Goal: Task Accomplishment & Management: Use online tool/utility

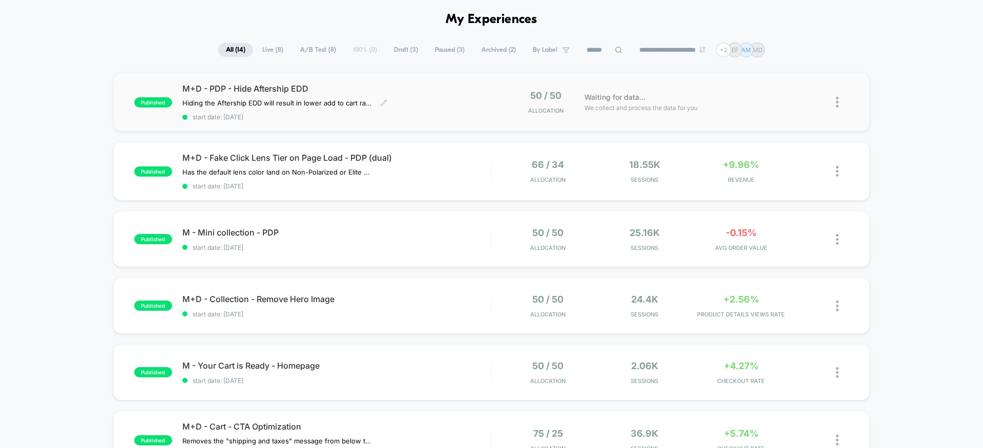
scroll to position [39, 0]
click at [446, 163] on div "M+D - Fake Click Lens Tier on Page Load - PDP (dual) Has the default lens color…" at bounding box center [336, 170] width 309 height 37
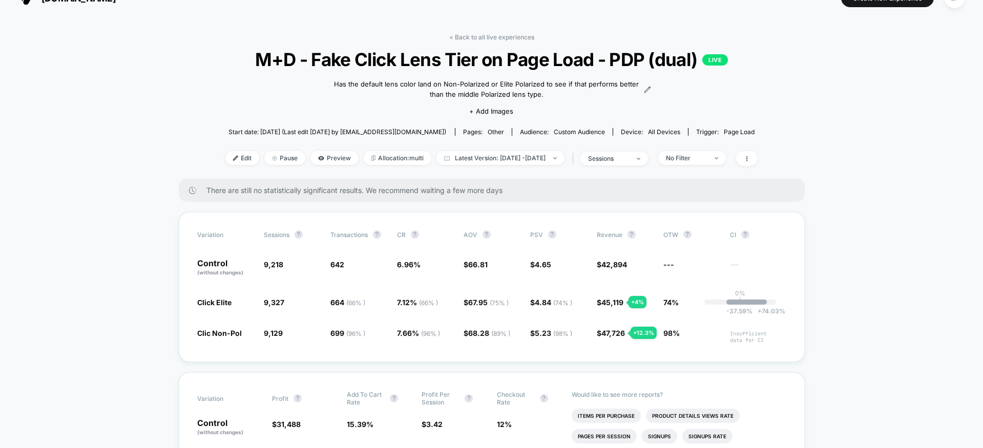
scroll to position [19, 0]
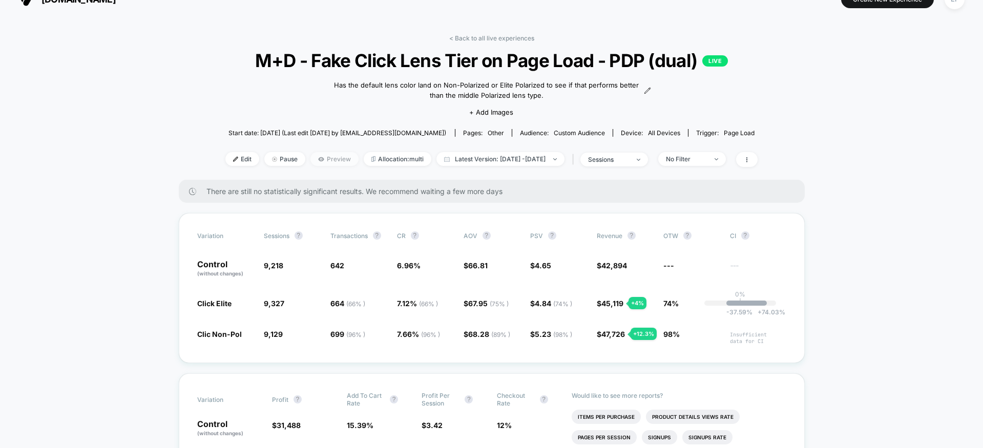
click at [324, 160] on span "Preview" at bounding box center [334, 159] width 48 height 14
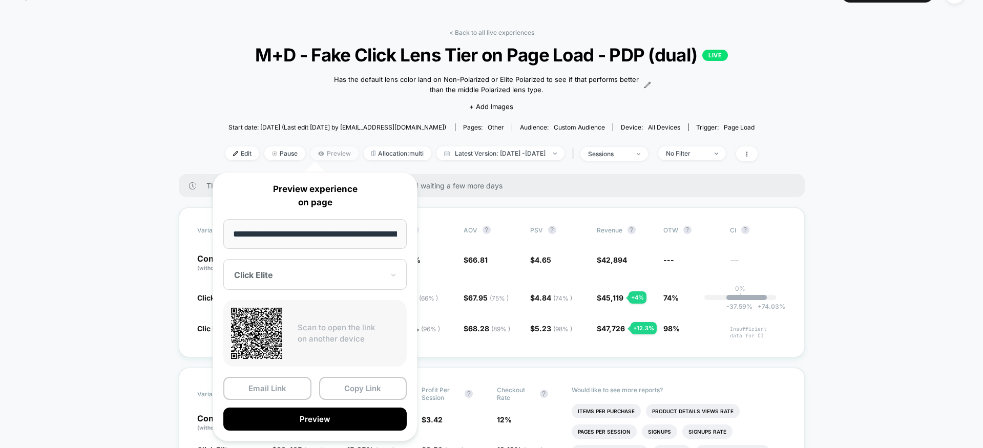
scroll to position [0, 144]
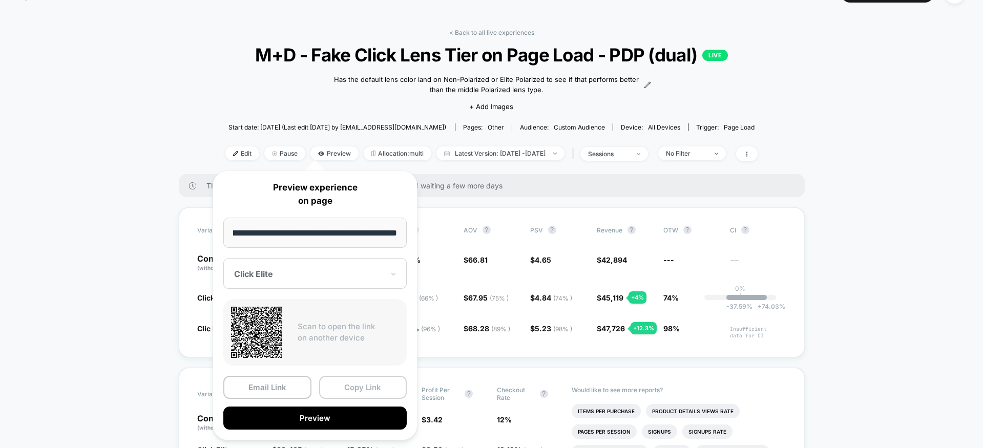
click at [343, 385] on button "Copy Link" at bounding box center [363, 387] width 88 height 23
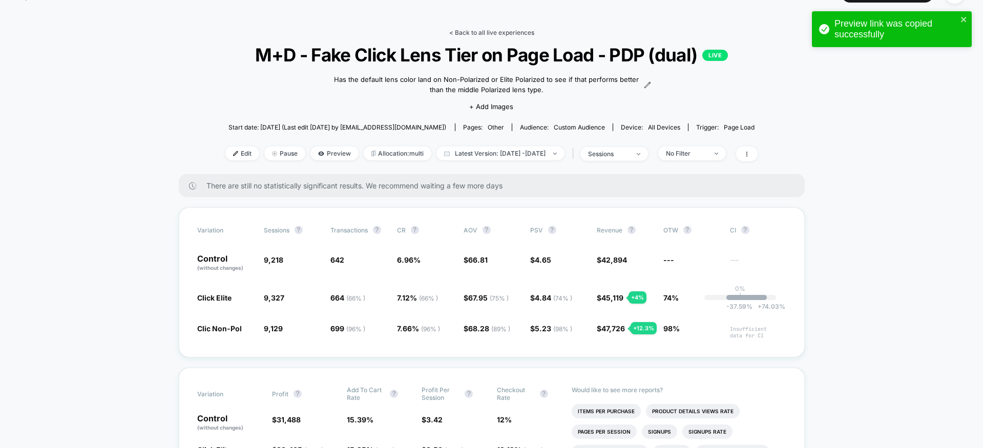
click at [489, 30] on link "< Back to all live experiences" at bounding box center [491, 33] width 85 height 8
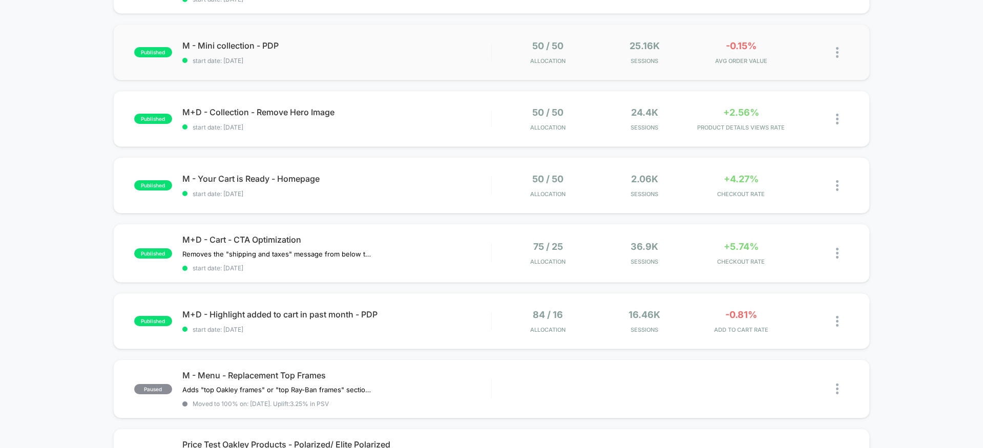
scroll to position [237, 0]
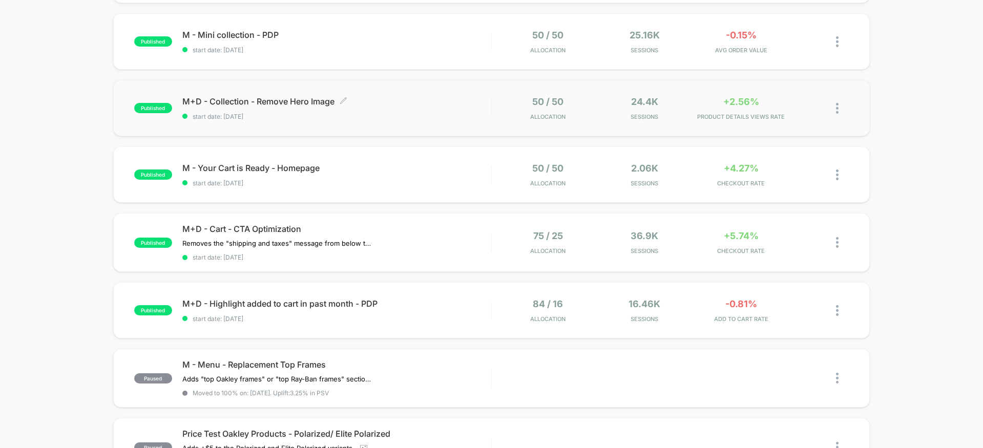
click at [321, 102] on span "M+D - Collection - Remove Hero Image Click to edit experience details" at bounding box center [336, 101] width 309 height 10
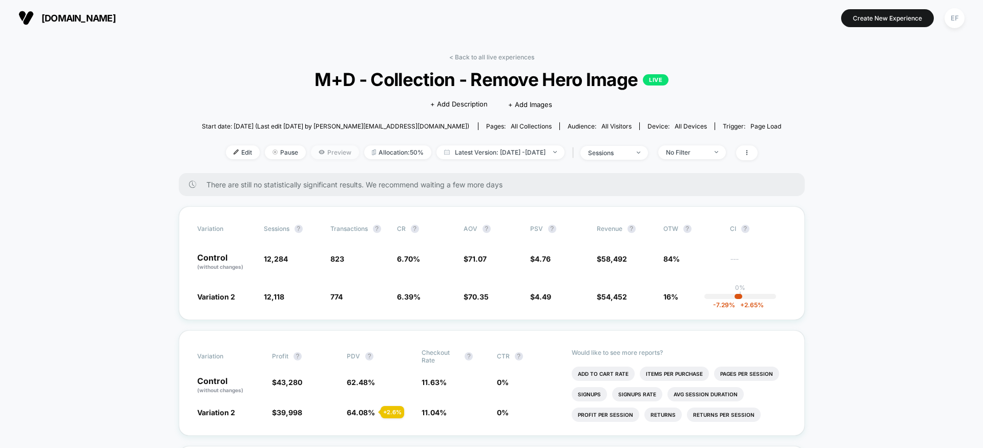
click at [311, 153] on span "Preview" at bounding box center [335, 152] width 48 height 14
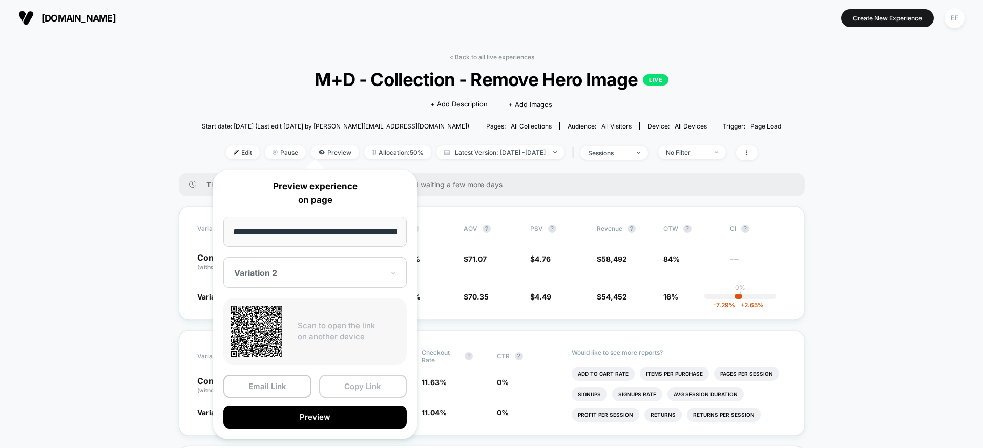
click at [381, 386] on button "Copy Link" at bounding box center [363, 386] width 88 height 23
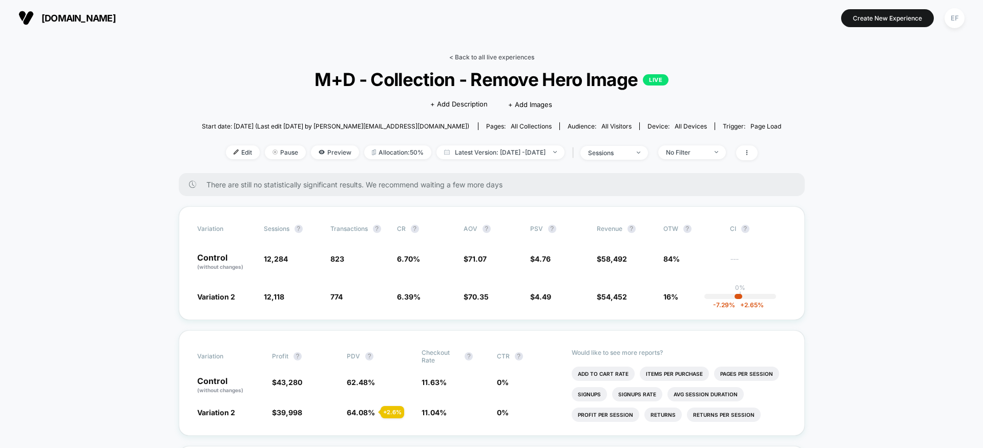
click at [507, 58] on link "< Back to all live experiences" at bounding box center [491, 57] width 85 height 8
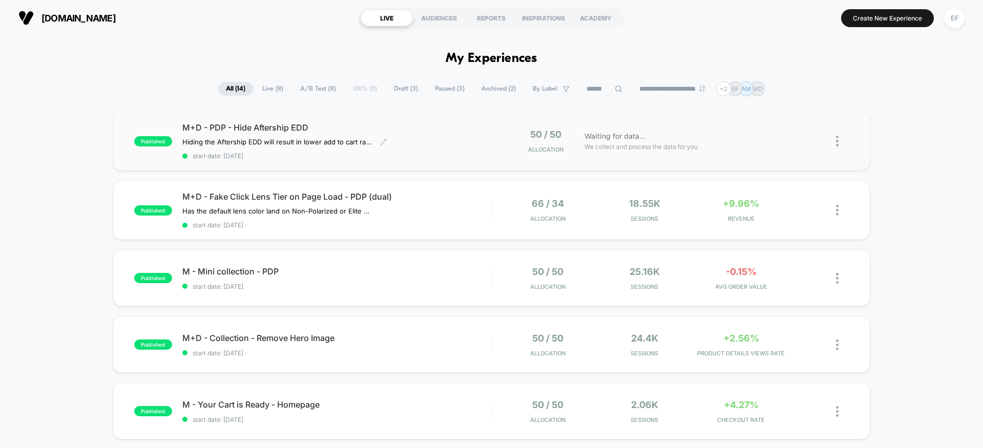
click at [448, 130] on span "M+D - PDP - Hide Aftership EDD" at bounding box center [336, 127] width 309 height 10
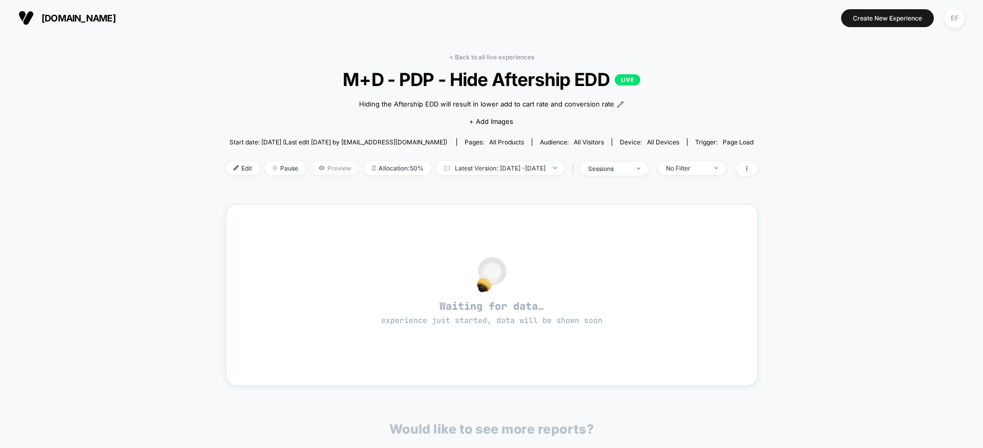
click at [313, 169] on span "Preview" at bounding box center [335, 168] width 48 height 14
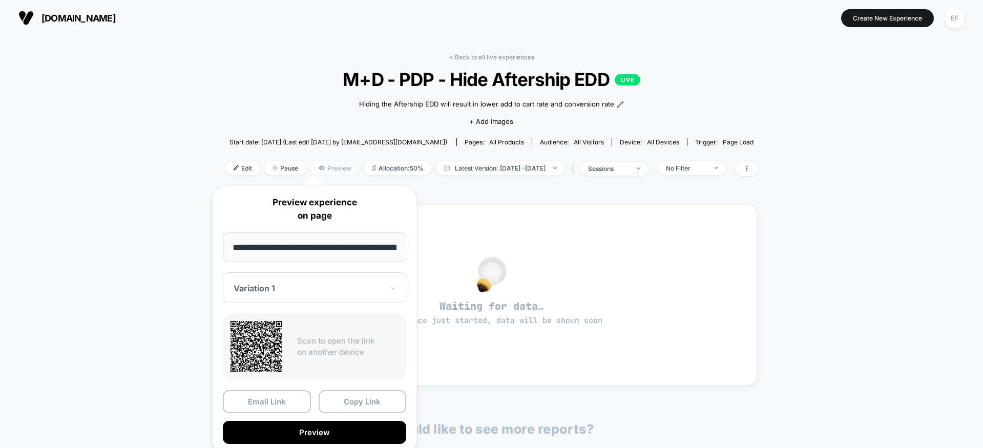
scroll to position [0, 99]
click at [345, 396] on button "Copy Link" at bounding box center [362, 402] width 88 height 23
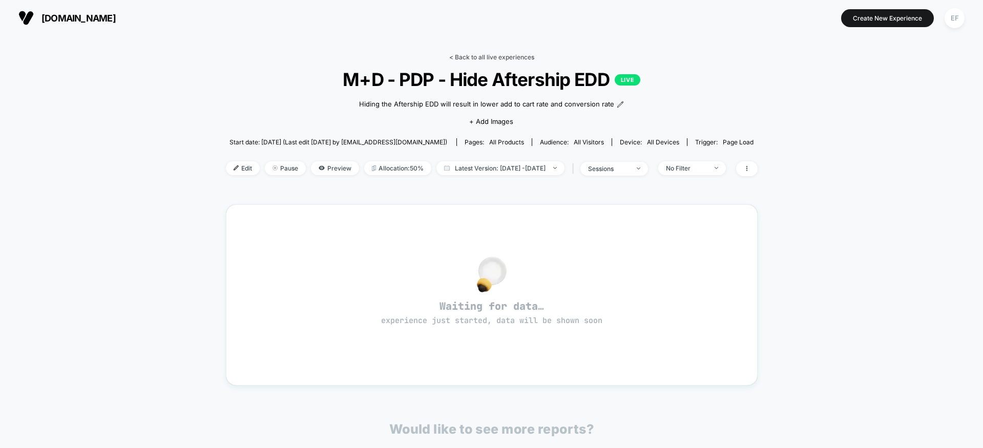
click at [488, 54] on link "< Back to all live experiences" at bounding box center [491, 57] width 85 height 8
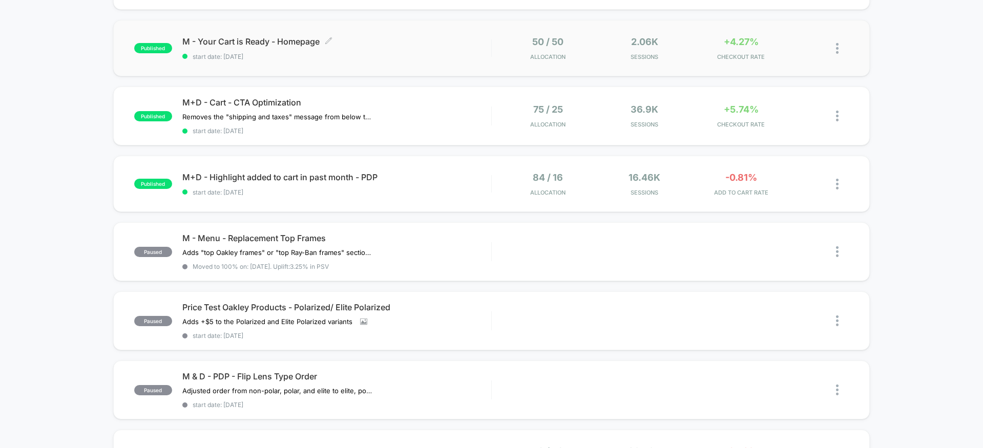
scroll to position [364, 0]
click at [836, 184] on img at bounding box center [837, 183] width 3 height 11
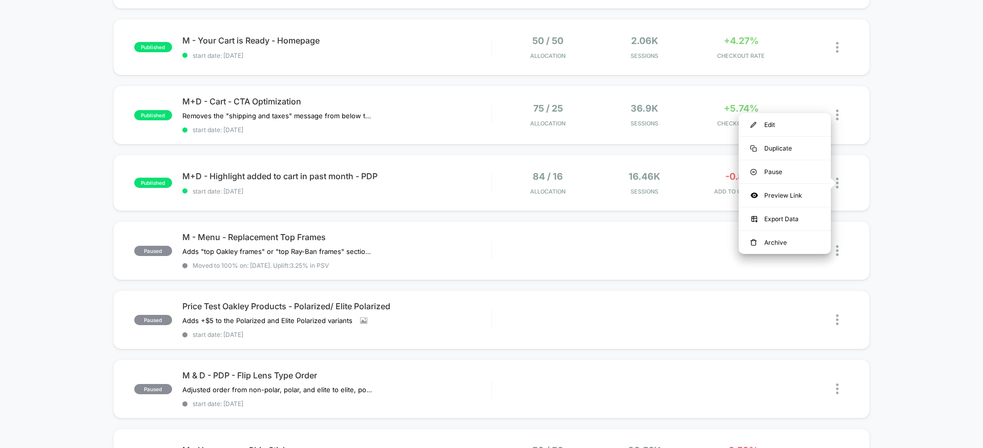
drag, startPoint x: 899, startPoint y: 177, endPoint x: 886, endPoint y: 178, distance: 12.8
click at [899, 177] on div "published M+D - PDP - Hide Aftership EDD Hiding the Aftership EDD will result i…" at bounding box center [491, 175] width 983 height 855
click at [345, 178] on span "M+D - Highlight added to cart in past month - PDP Click to edit experience deta…" at bounding box center [336, 176] width 309 height 10
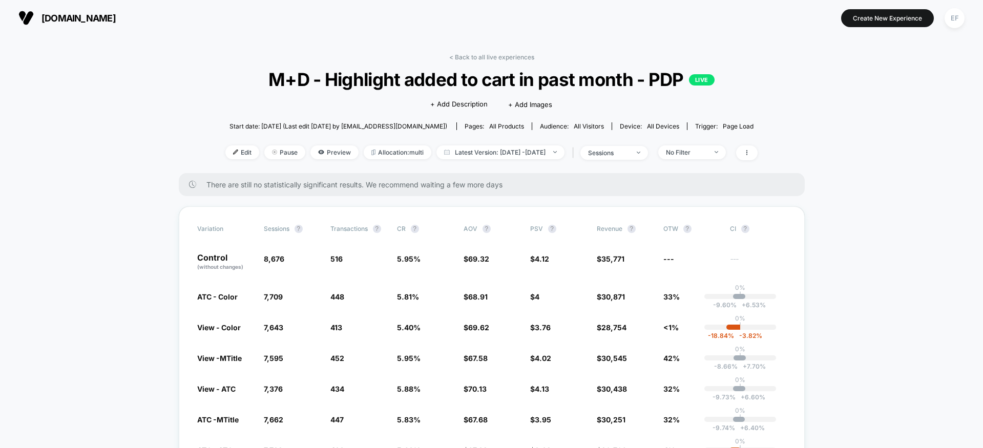
scroll to position [70, 0]
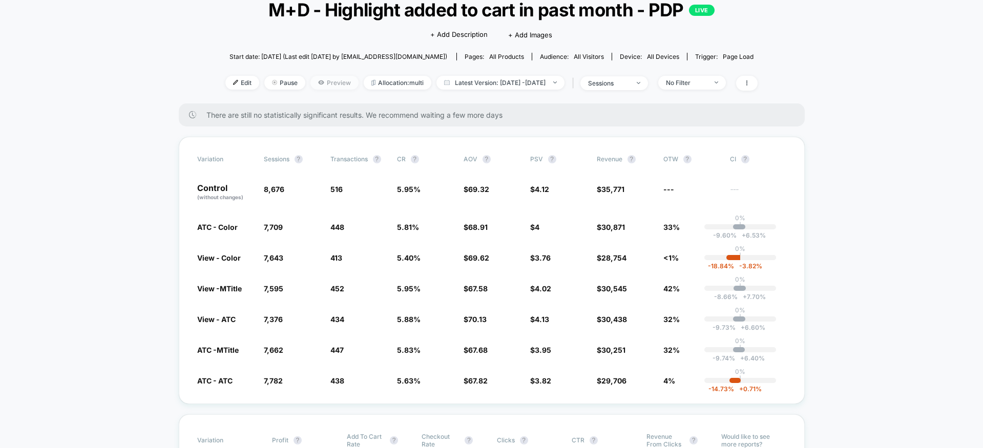
click at [310, 82] on span "Preview" at bounding box center [334, 83] width 48 height 14
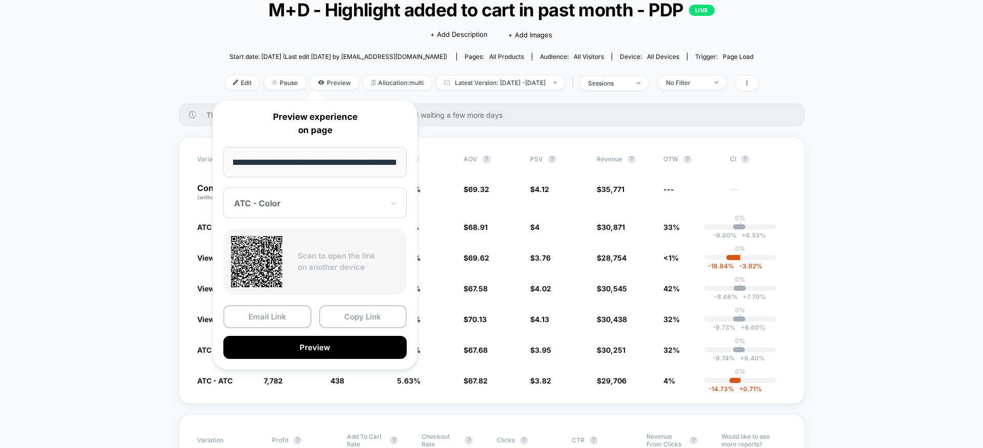
scroll to position [0, 0]
click at [386, 206] on div "ATC - Color" at bounding box center [314, 202] width 183 height 31
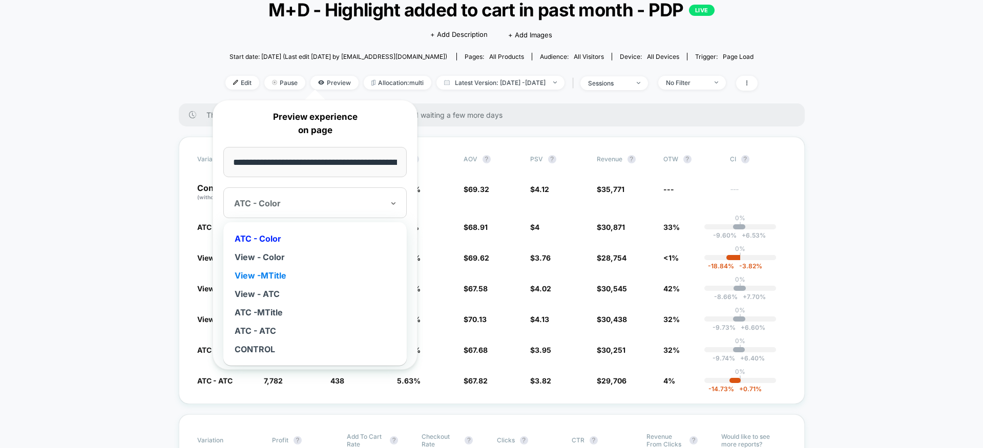
click at [284, 276] on div "View -MTitle" at bounding box center [314, 275] width 173 height 18
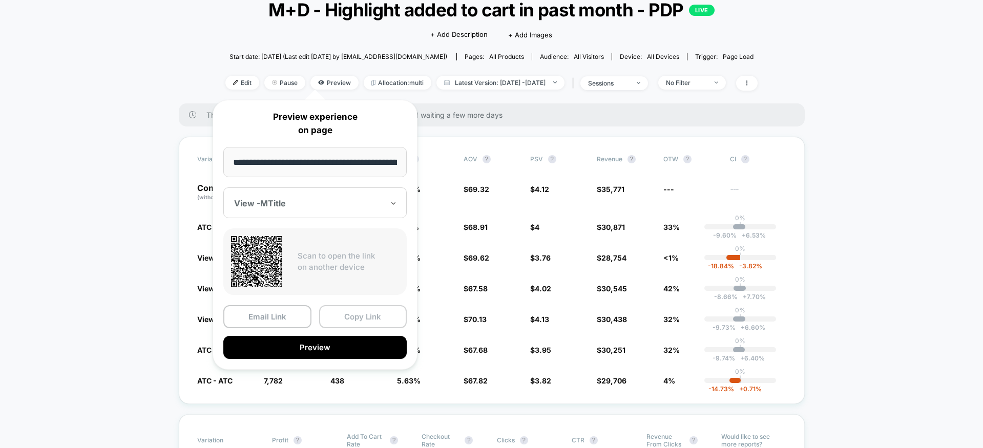
click at [375, 319] on button "Copy Link" at bounding box center [363, 316] width 88 height 23
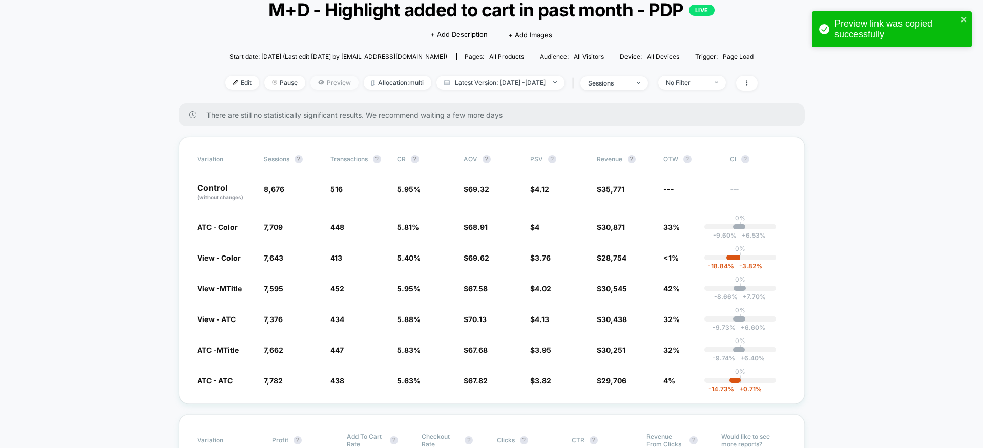
click at [316, 80] on span "Preview" at bounding box center [334, 83] width 48 height 14
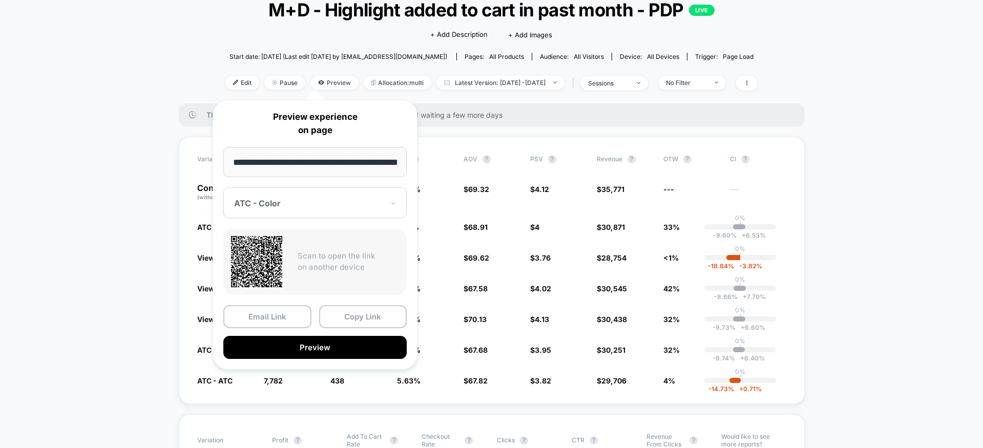
click at [302, 206] on div at bounding box center [309, 203] width 150 height 10
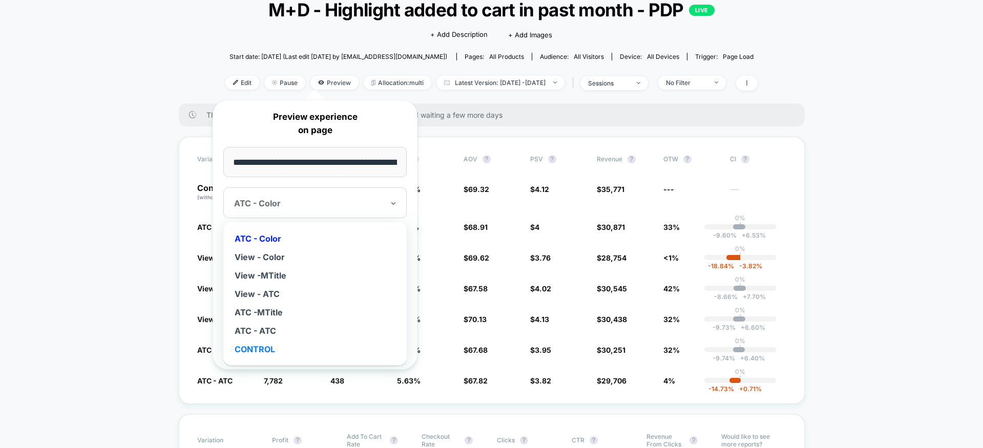
click at [283, 351] on div "CONTROL" at bounding box center [314, 349] width 173 height 18
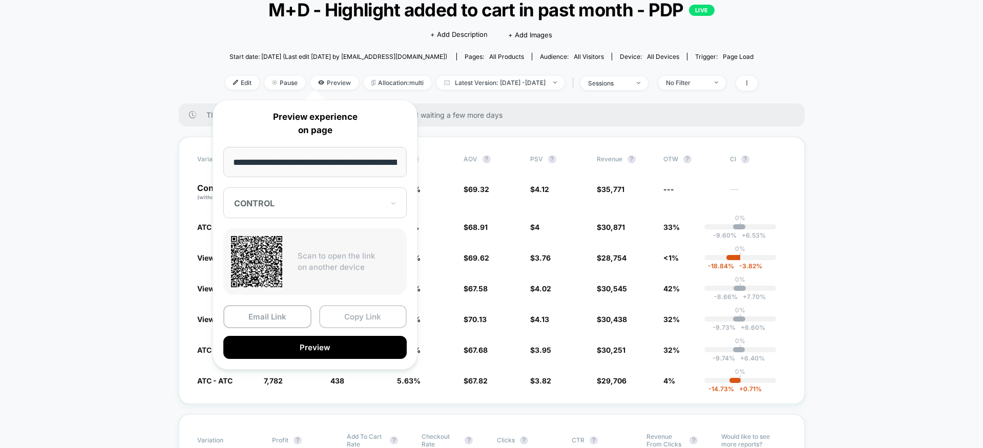
click at [357, 312] on button "Copy Link" at bounding box center [363, 316] width 88 height 23
